Goal: Task Accomplishment & Management: Complete application form

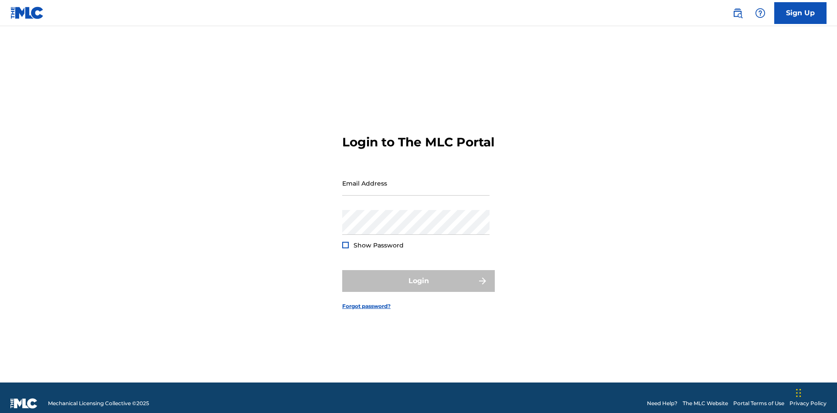
scroll to position [11, 0]
click at [416, 179] on input "Email Address" at bounding box center [415, 183] width 147 height 25
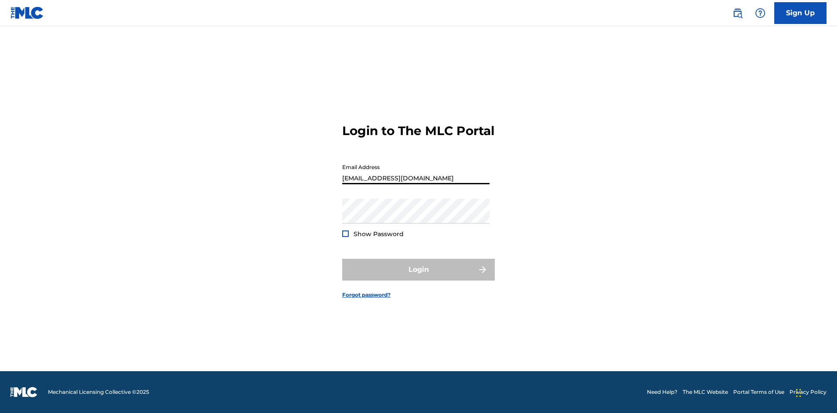
type input "Duke.McTesterson@gmail.com"
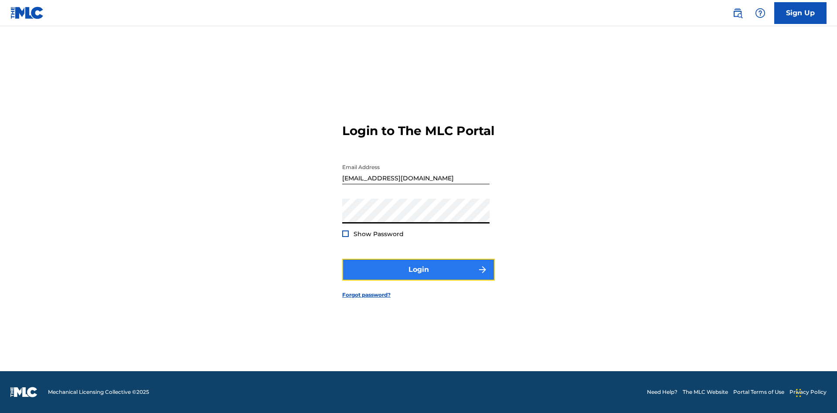
click at [418, 277] on button "Login" at bounding box center [418, 270] width 153 height 22
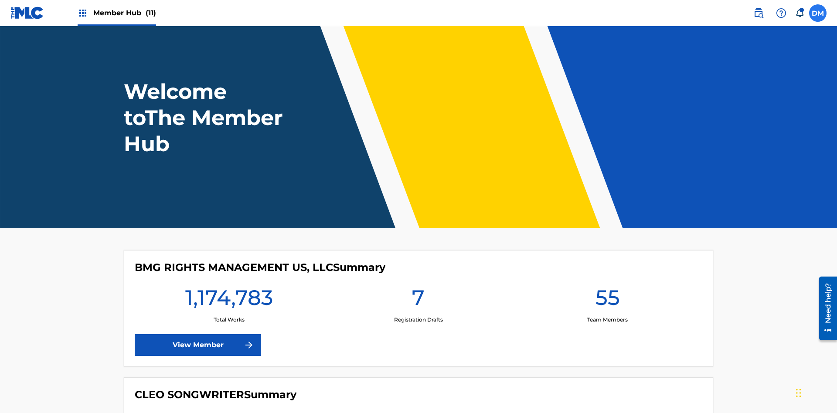
click at [818, 13] on label at bounding box center [817, 12] width 17 height 17
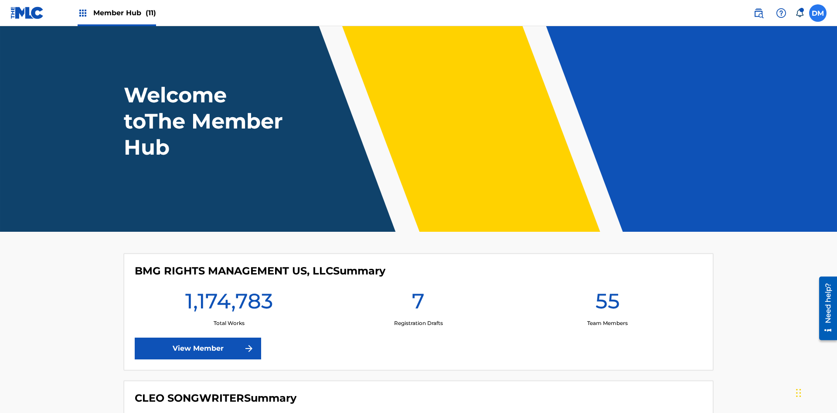
click at [818, 13] on input "DM Duke McTesterson duke.mctesterson@gmail.com Notification Preferences Profile…" at bounding box center [818, 13] width 0 height 0
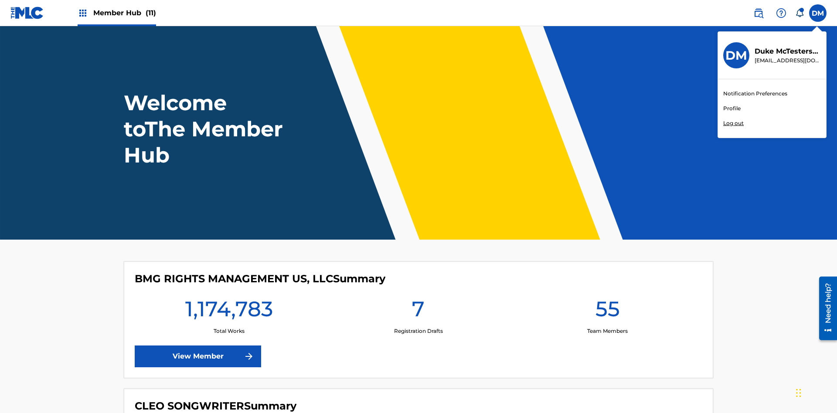
click at [731, 109] on link "Profile" at bounding box center [731, 109] width 17 height 8
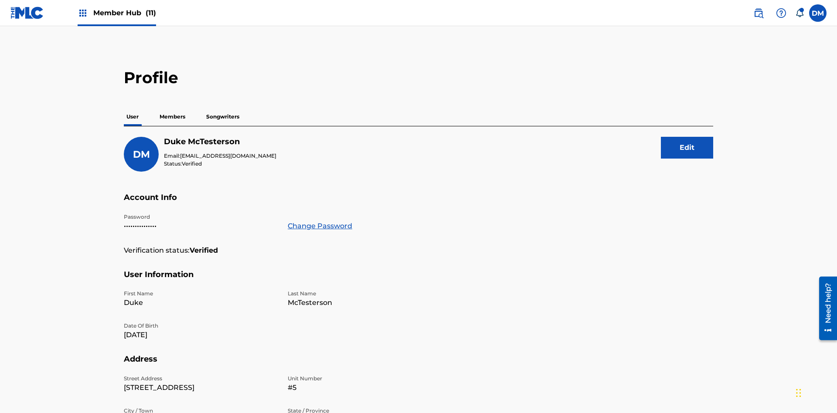
click at [173, 108] on p "Members" at bounding box center [172, 117] width 31 height 18
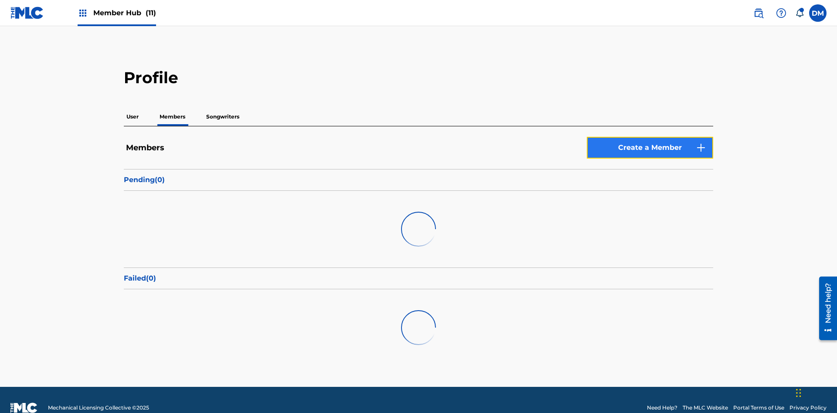
click at [650, 137] on link "Create a Member" at bounding box center [650, 148] width 126 height 22
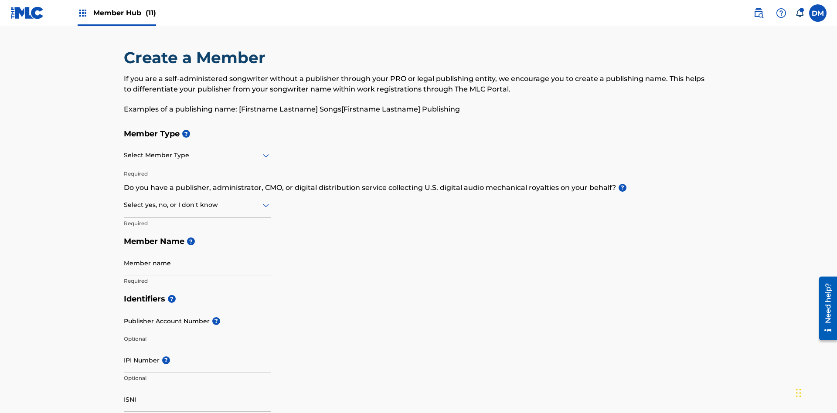
click at [124, 151] on input "text" at bounding box center [125, 155] width 2 height 9
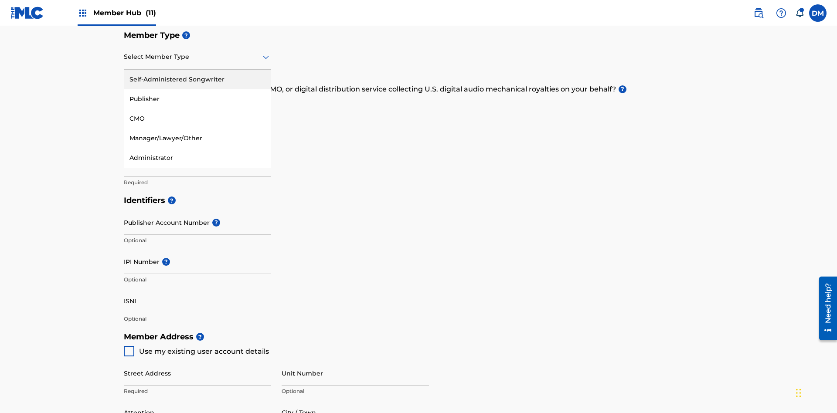
click at [197, 99] on div "Publisher" at bounding box center [197, 99] width 146 height 20
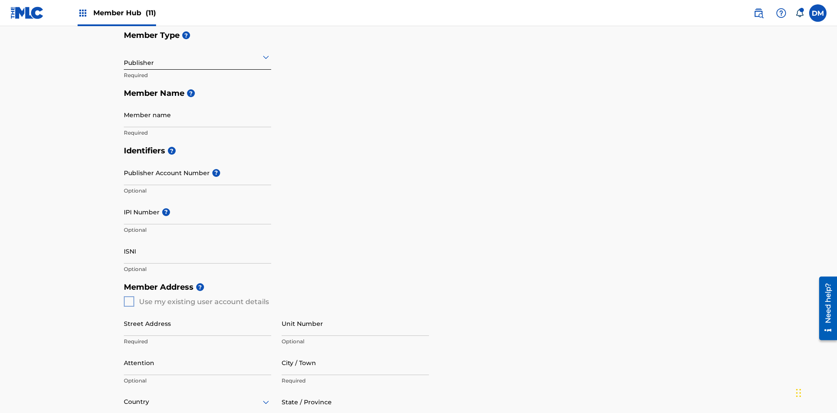
click at [124, 57] on input "text" at bounding box center [125, 56] width 2 height 9
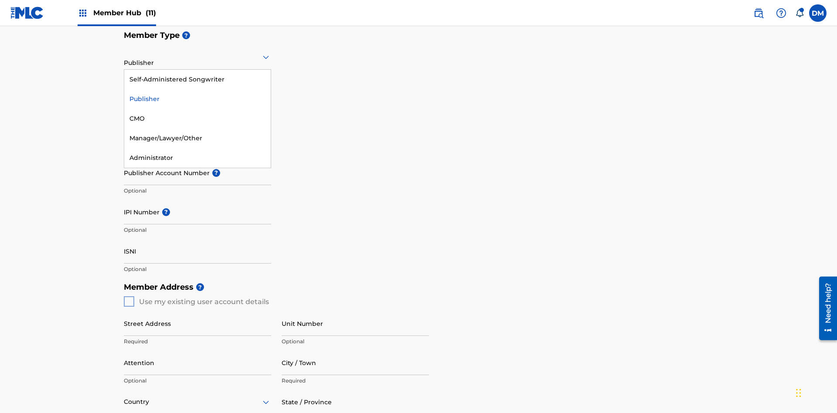
click at [197, 119] on div "CMO" at bounding box center [197, 119] width 146 height 20
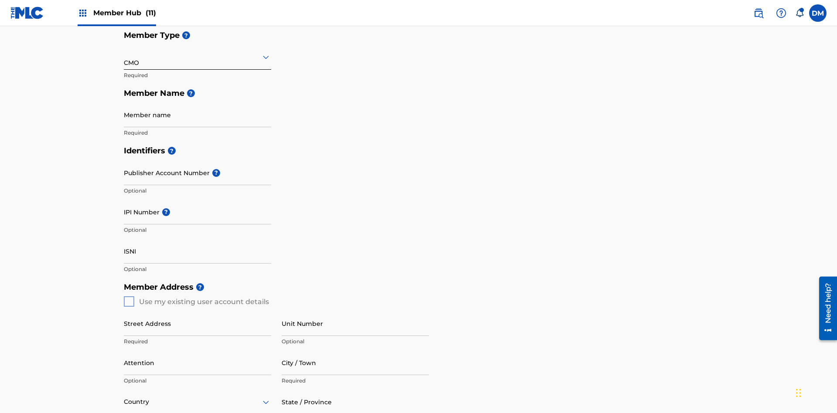
click at [124, 57] on input "text" at bounding box center [125, 56] width 2 height 9
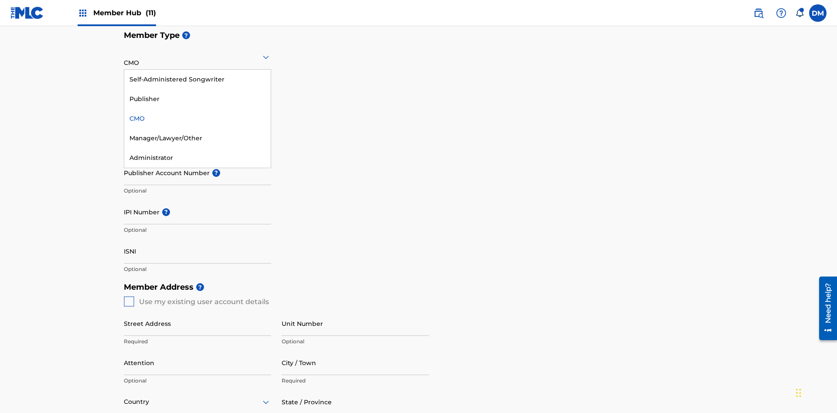
click at [197, 79] on div "Self-Administered Songwriter" at bounding box center [197, 80] width 146 height 20
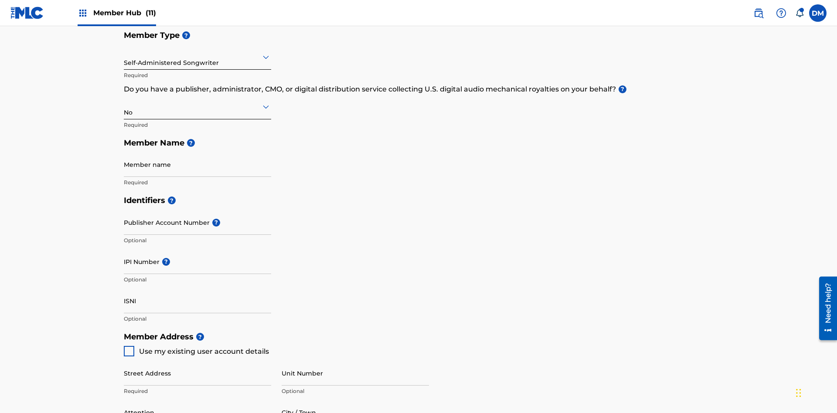
click at [124, 57] on input "text" at bounding box center [125, 56] width 2 height 9
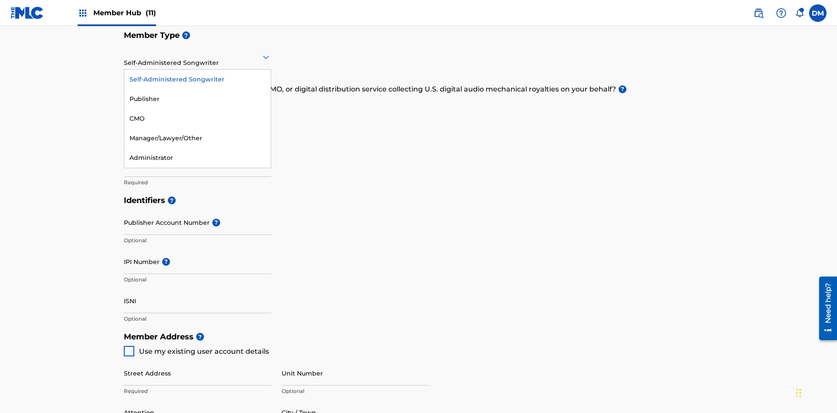
click at [197, 138] on div "Manager/Lawyer/Other" at bounding box center [197, 139] width 146 height 20
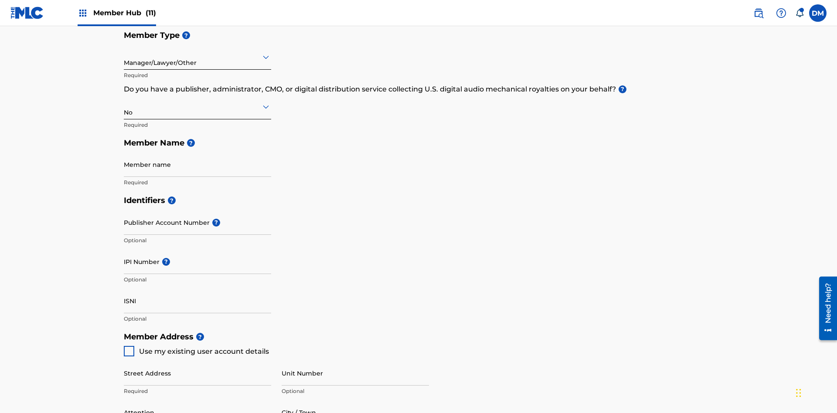
scroll to position [392, 0]
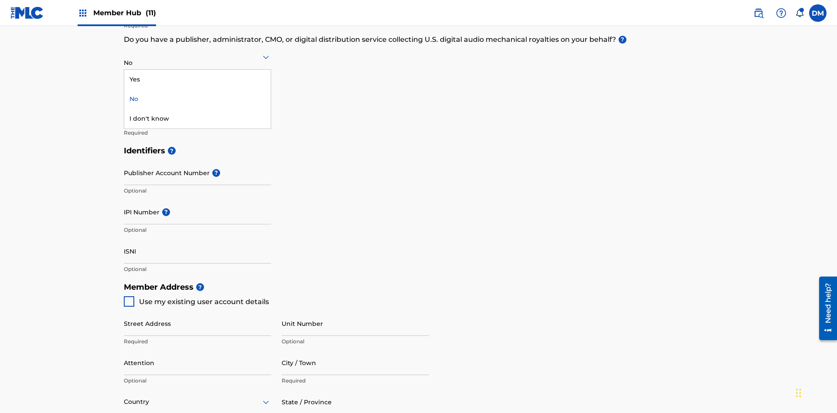
click at [197, 79] on div "Yes" at bounding box center [197, 80] width 146 height 20
click at [197, 119] on div "I don't know" at bounding box center [197, 119] width 146 height 20
click at [124, 57] on input "text" at bounding box center [125, 56] width 2 height 9
click at [197, 99] on div "No" at bounding box center [197, 99] width 146 height 20
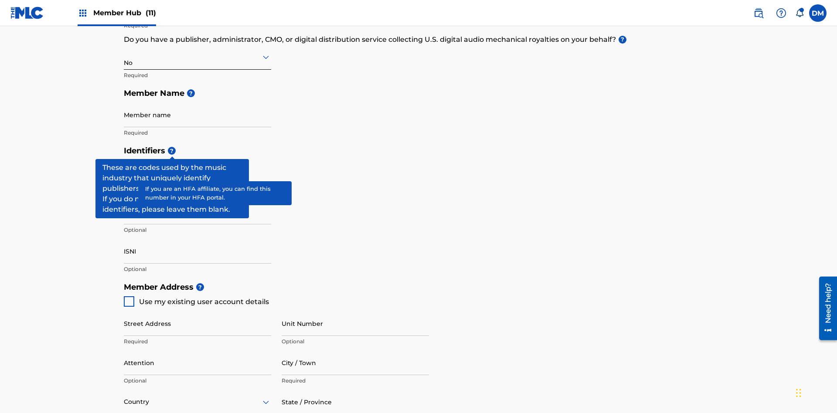
scroll to position [265, 0]
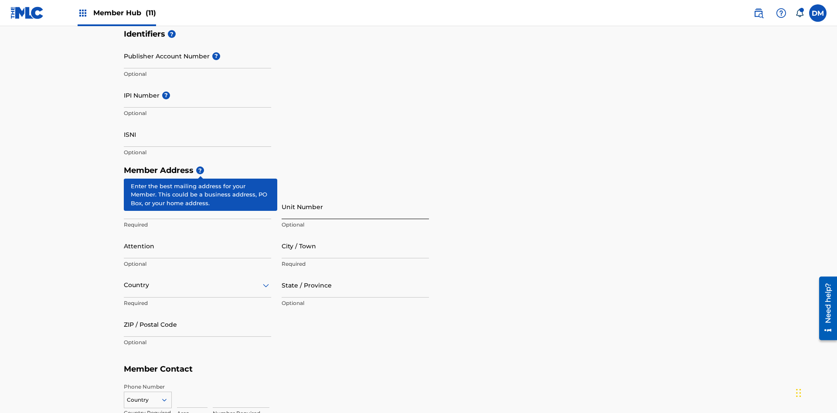
type input "Z2025.09.26.04.28.23"
click at [197, 194] on input "Street Address" at bounding box center [197, 206] width 147 height 25
type input "123 Main St"
click at [355, 194] on input "Unit Number" at bounding box center [355, 206] width 147 height 25
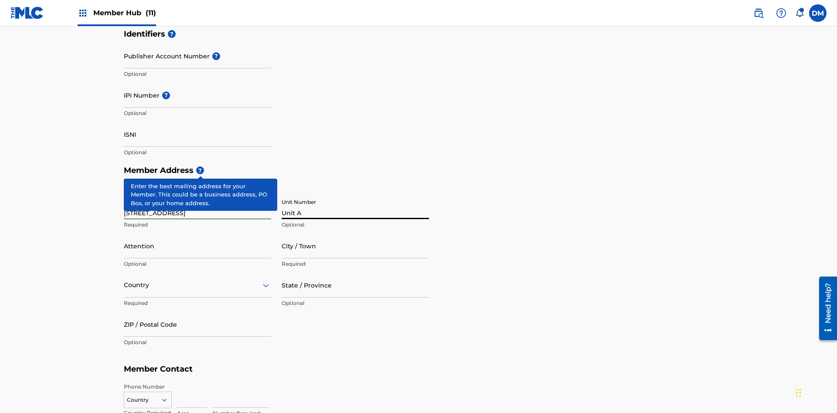
type input "Unit A"
click at [197, 234] on input "Attention" at bounding box center [197, 246] width 147 height 25
type input "Steve"
click at [355, 234] on input "City / Town" at bounding box center [355, 246] width 147 height 25
type input "London"
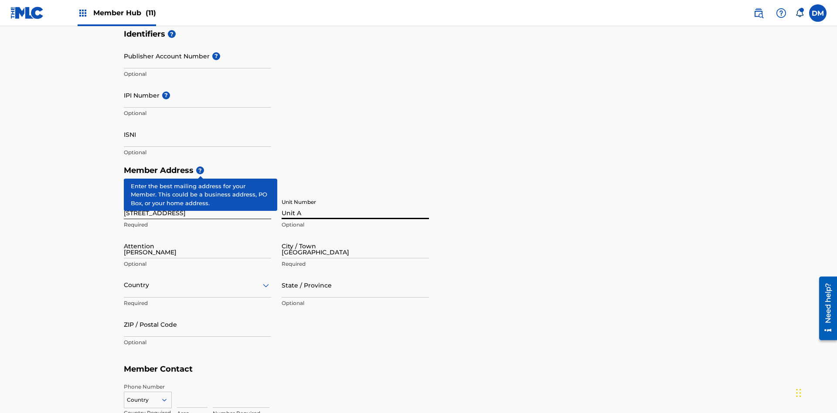
click at [124, 281] on input "text" at bounding box center [125, 285] width 2 height 9
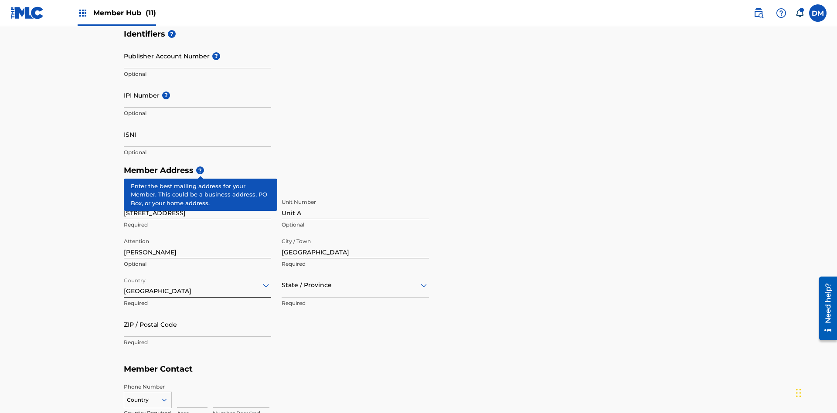
click at [282, 281] on input "text" at bounding box center [283, 285] width 2 height 9
click at [197, 312] on input "ZIP / Postal Code" at bounding box center [197, 324] width 147 height 25
click at [168, 396] on icon at bounding box center [164, 400] width 8 height 8
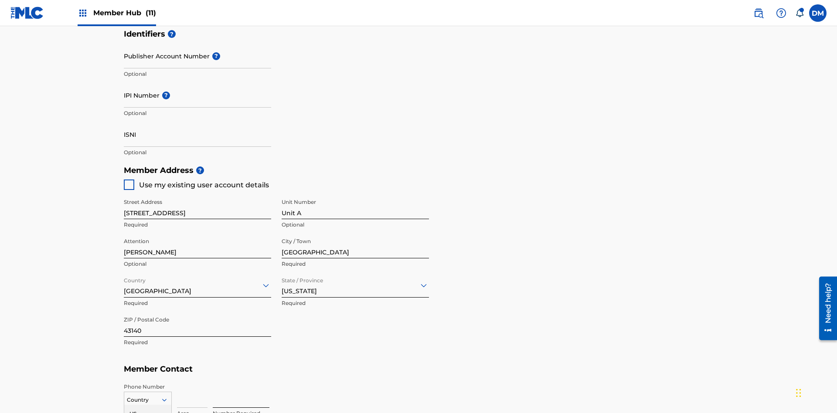
click at [192, 383] on input at bounding box center [192, 395] width 31 height 25
click at [241, 383] on input at bounding box center [241, 395] width 57 height 25
click at [197, 65] on input "Publisher Account Number ?" at bounding box center [197, 56] width 147 height 25
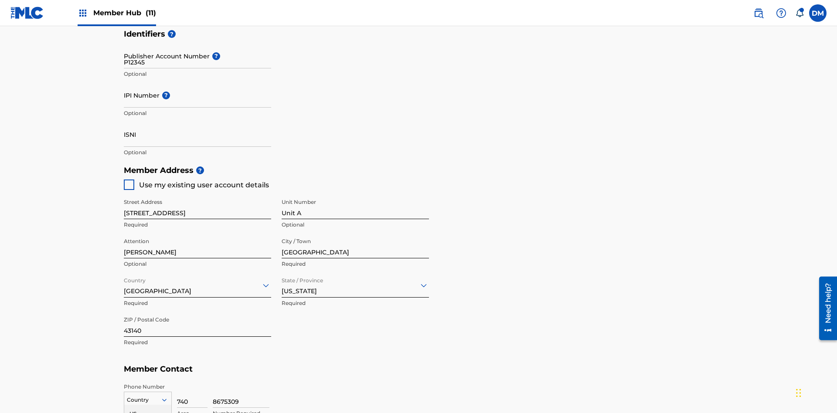
click at [197, 83] on input "IPI Number ?" at bounding box center [197, 95] width 147 height 25
click at [197, 122] on input "ISNI" at bounding box center [197, 134] width 147 height 25
